Goal: Task Accomplishment & Management: Use online tool/utility

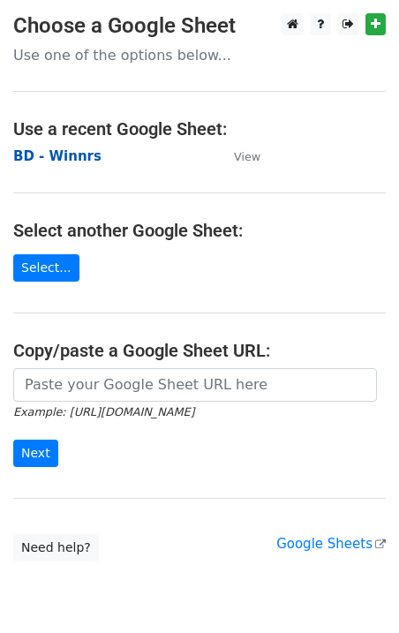
click at [46, 152] on strong "BD - Winnrs" at bounding box center [57, 156] width 88 height 16
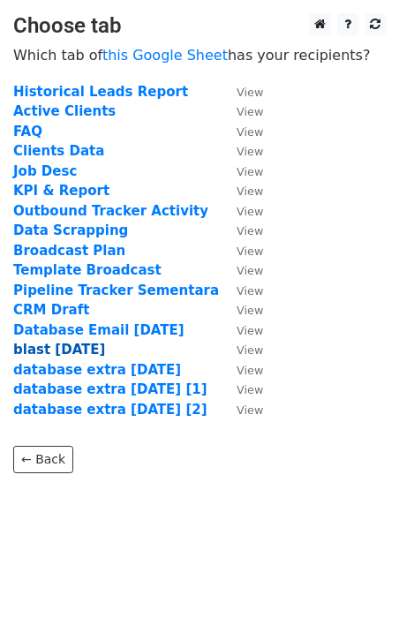
click at [64, 347] on strong "blast 15 aug" at bounding box center [59, 350] width 92 height 16
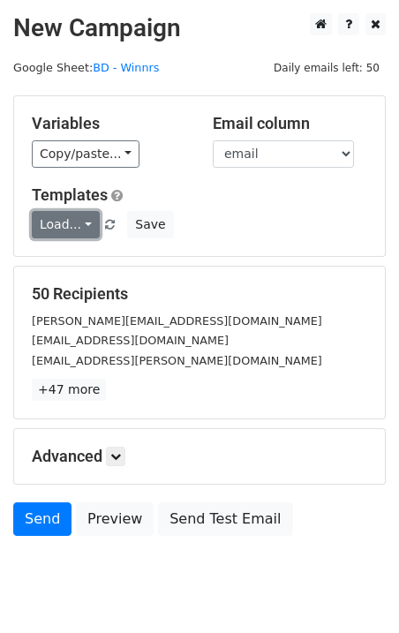
click at [69, 225] on link "Load..." at bounding box center [66, 224] width 68 height 27
click at [83, 269] on link "Blast Email" at bounding box center [103, 263] width 140 height 28
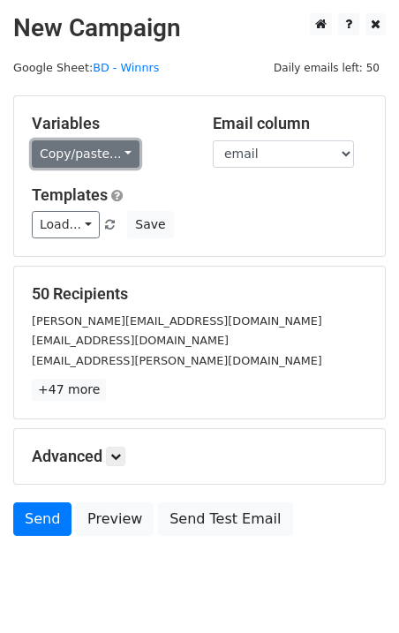
click at [64, 150] on link "Copy/paste..." at bounding box center [86, 153] width 108 height 27
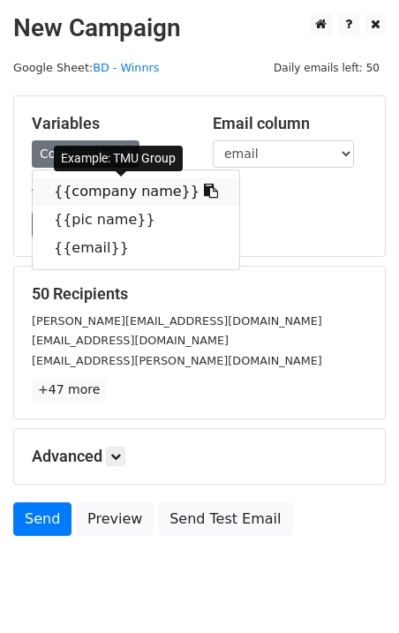
click at [81, 198] on link "{{company name}}" at bounding box center [136, 192] width 207 height 28
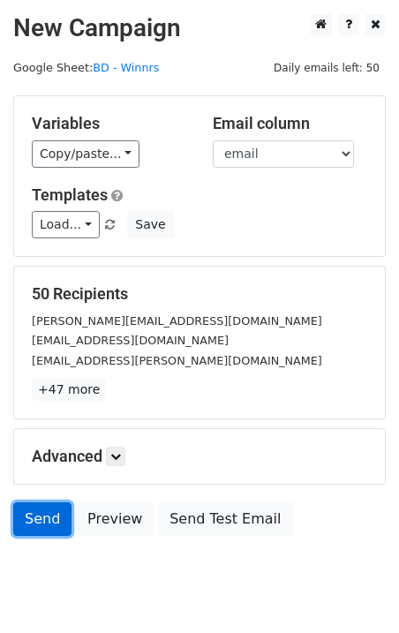
click at [29, 535] on link "Send" at bounding box center [42, 520] width 58 height 34
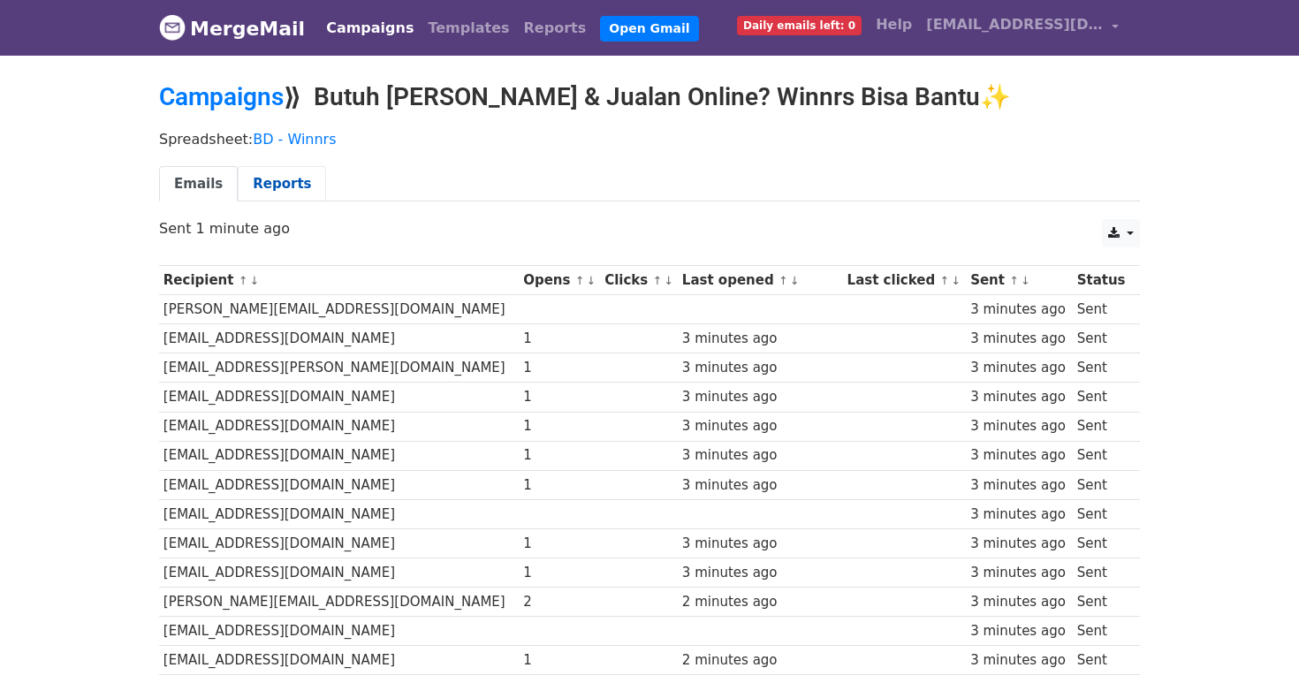
click at [291, 184] on link "Reports" at bounding box center [282, 184] width 88 height 36
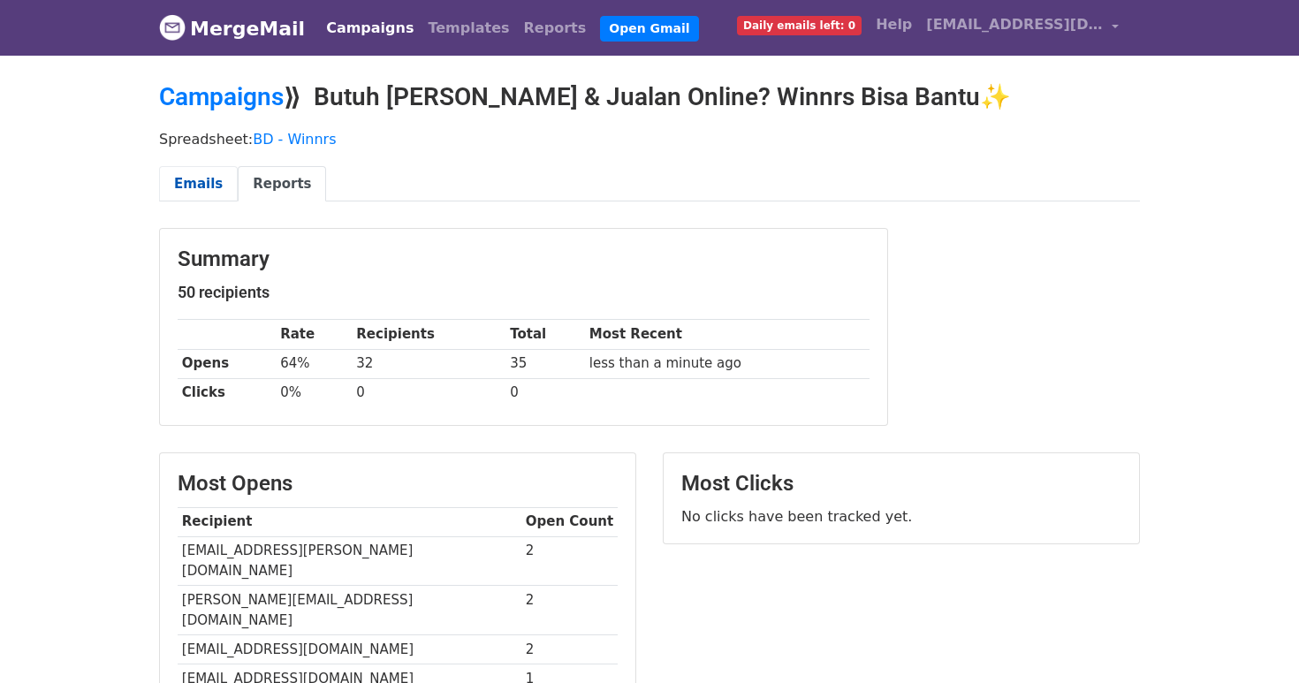
click at [198, 171] on link "Emails" at bounding box center [198, 184] width 79 height 36
